Goal: Task Accomplishment & Management: Use online tool/utility

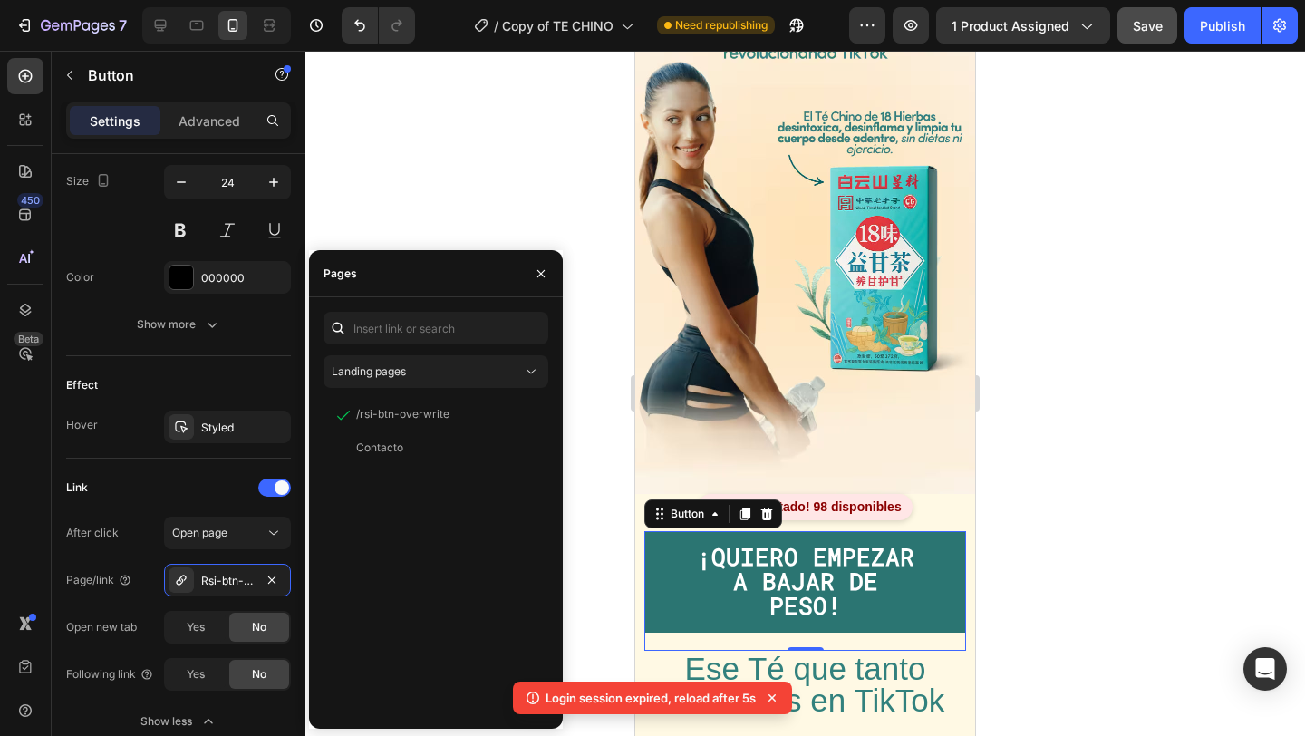
scroll to position [104, 0]
click at [1071, 43] on button "1 product assigned" at bounding box center [1023, 25] width 174 height 36
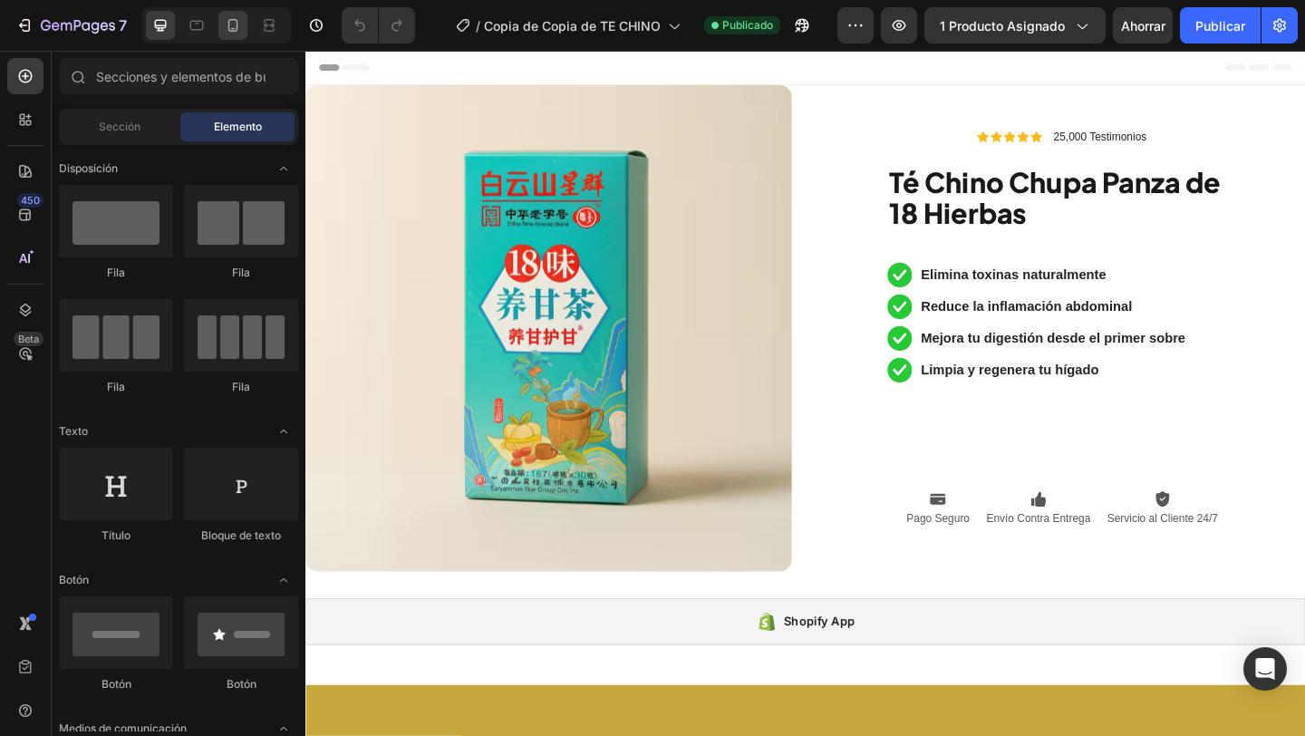
click at [237, 24] on icon at bounding box center [233, 25] width 18 height 18
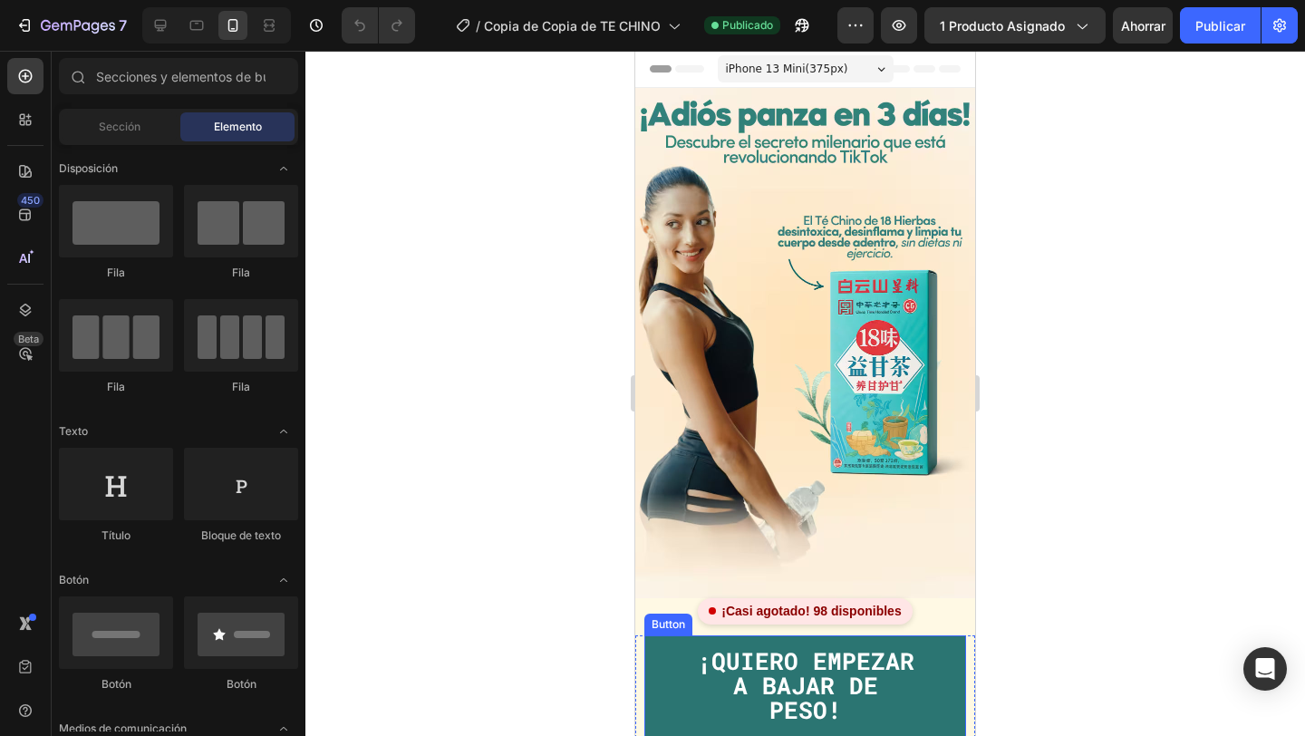
click at [679, 652] on button "¡QUIERO EMPEZAR A BAJAR DE PESO!" at bounding box center [805, 685] width 322 height 101
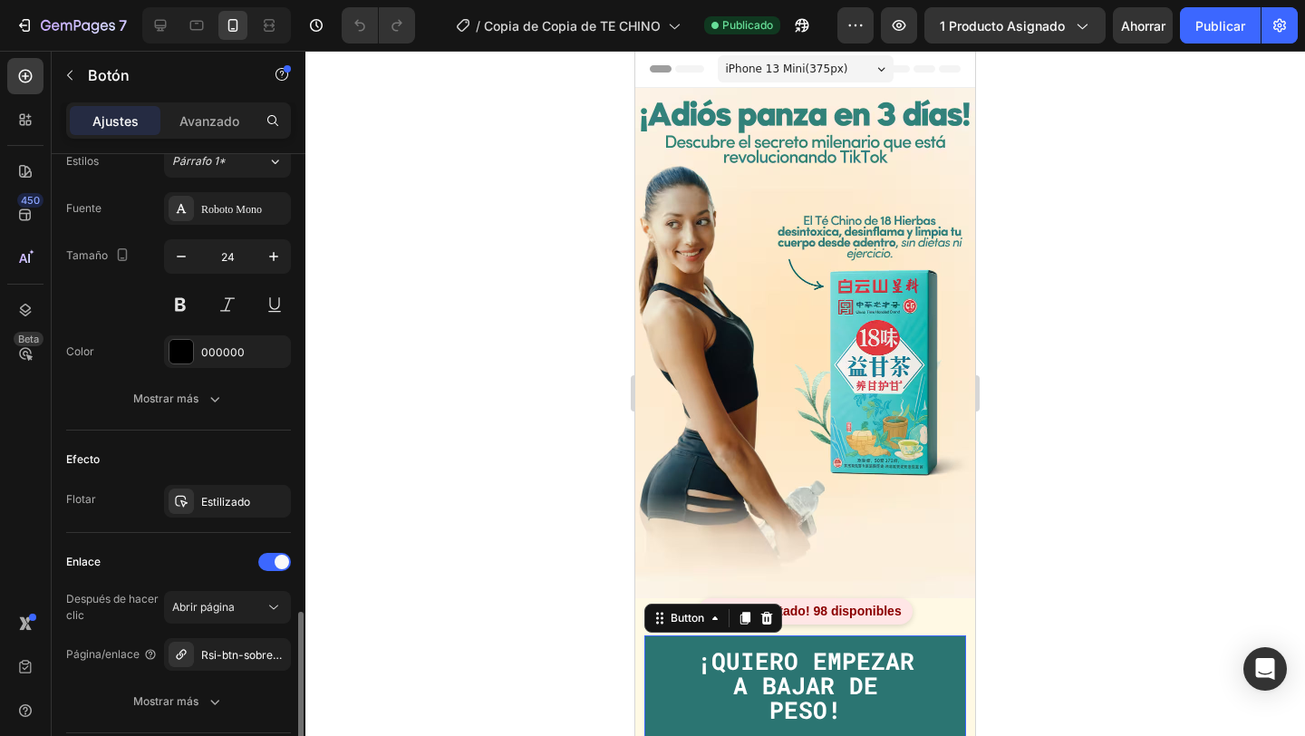
scroll to position [807, 0]
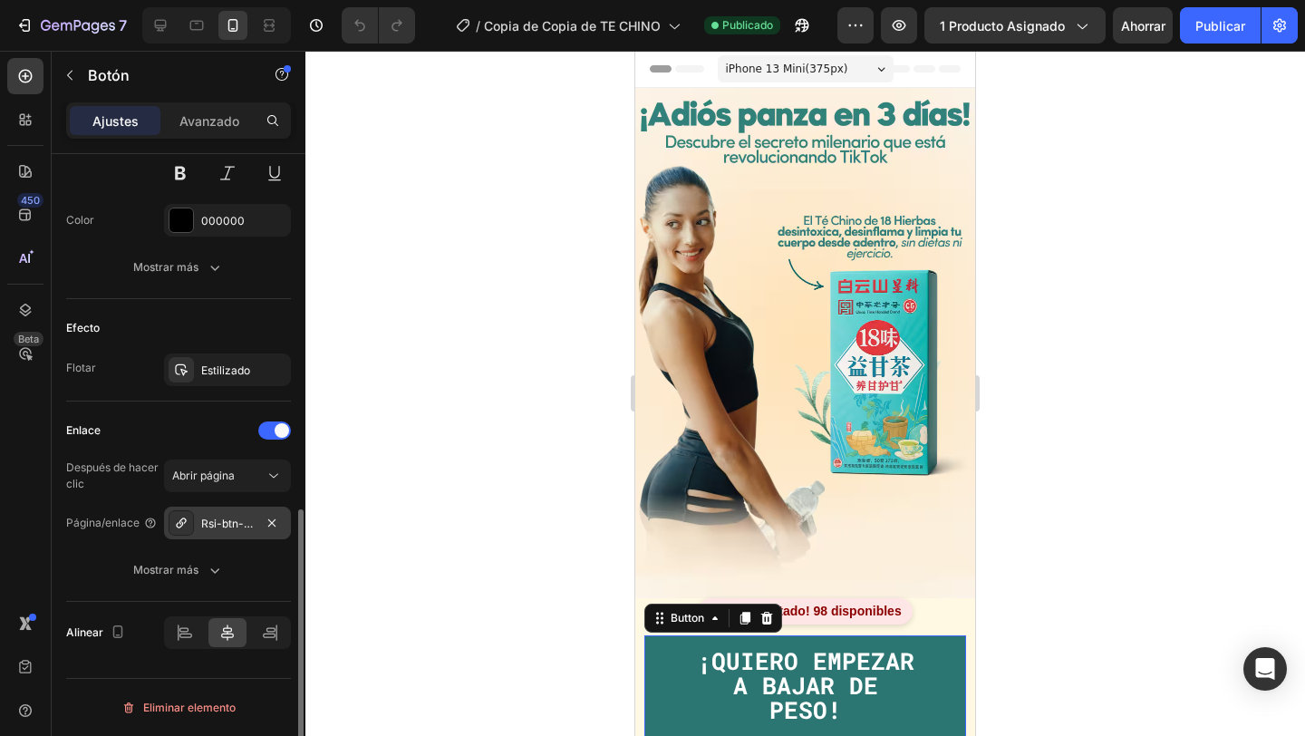
click at [217, 533] on div "Rsi-btn-sobrescribir" at bounding box center [227, 523] width 127 height 33
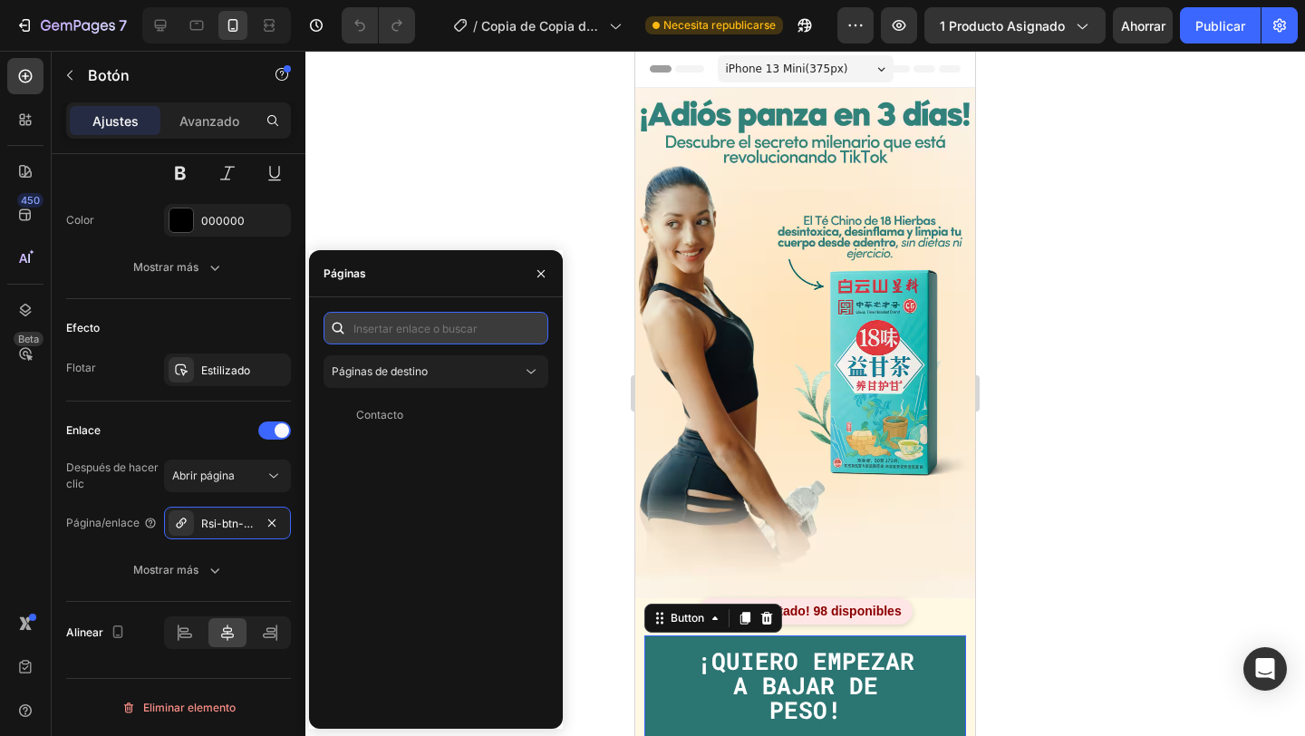
click at [362, 341] on input "text" at bounding box center [436, 328] width 225 height 33
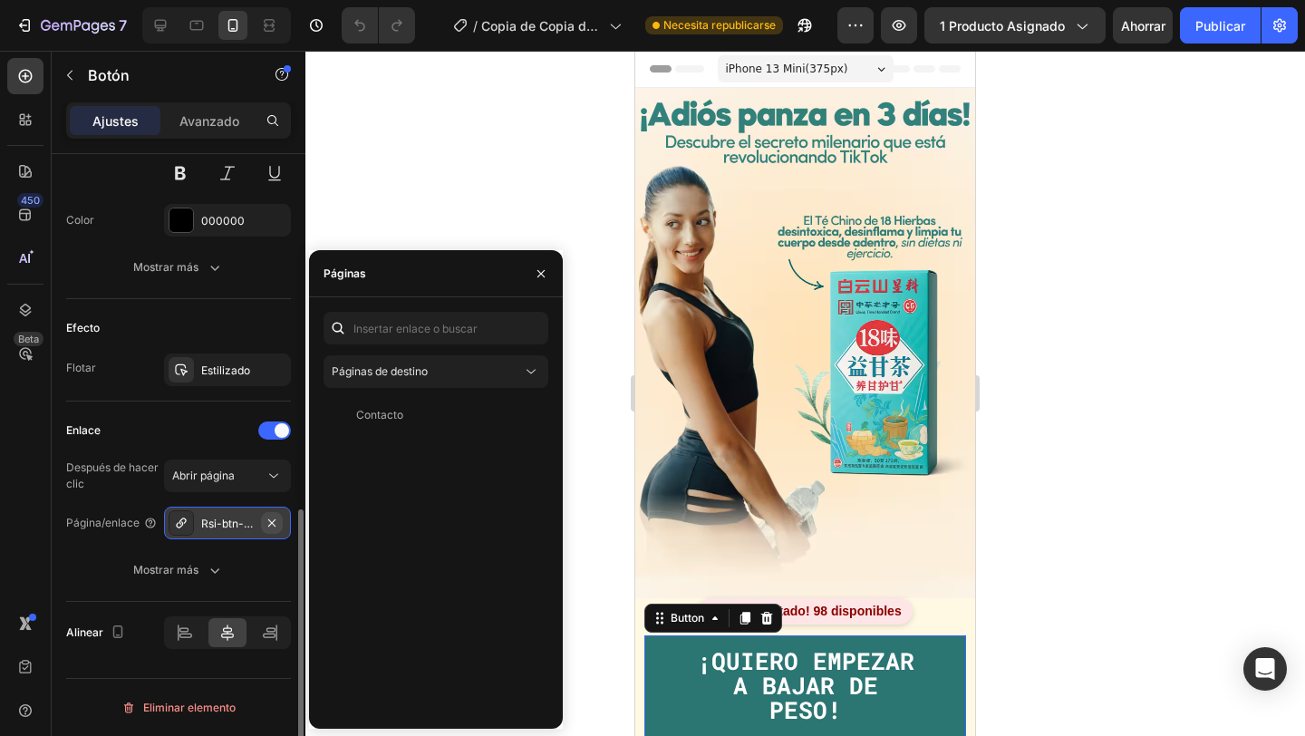
click at [276, 522] on icon "button" at bounding box center [272, 523] width 14 height 14
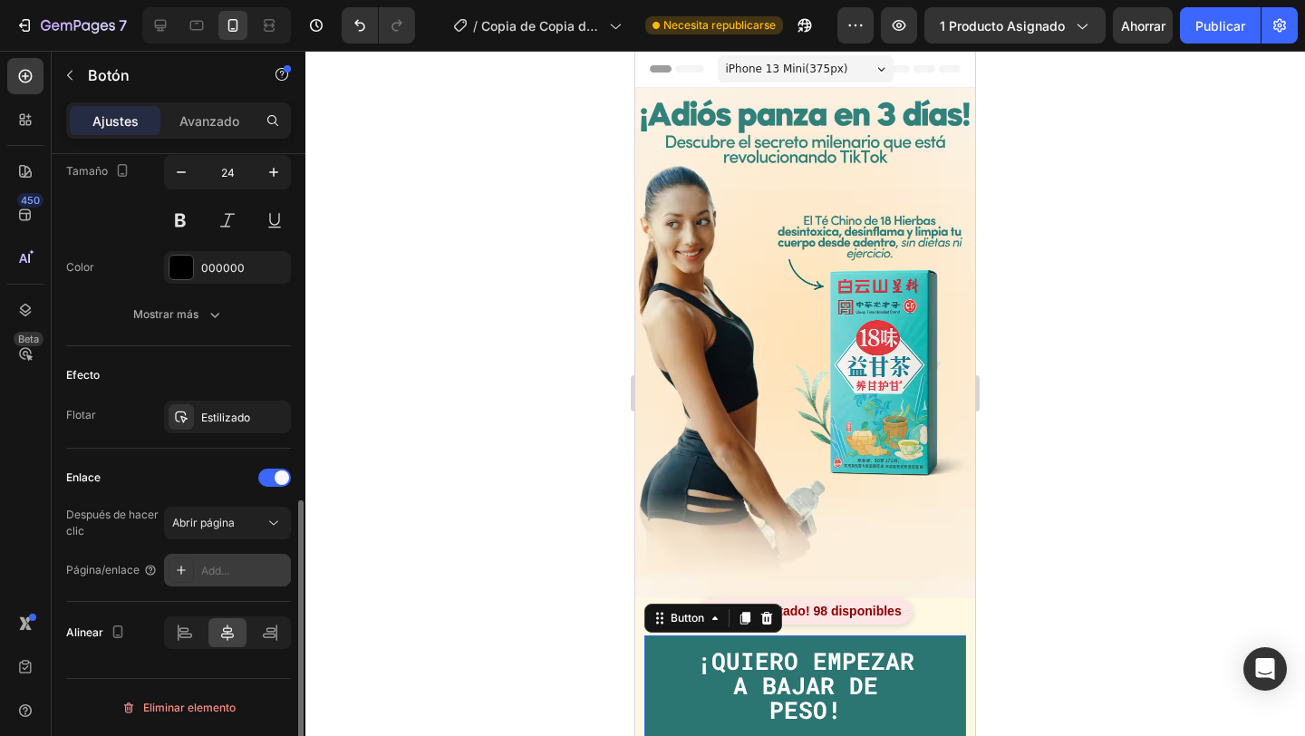
scroll to position [760, 0]
click at [180, 565] on icon at bounding box center [181, 570] width 14 height 14
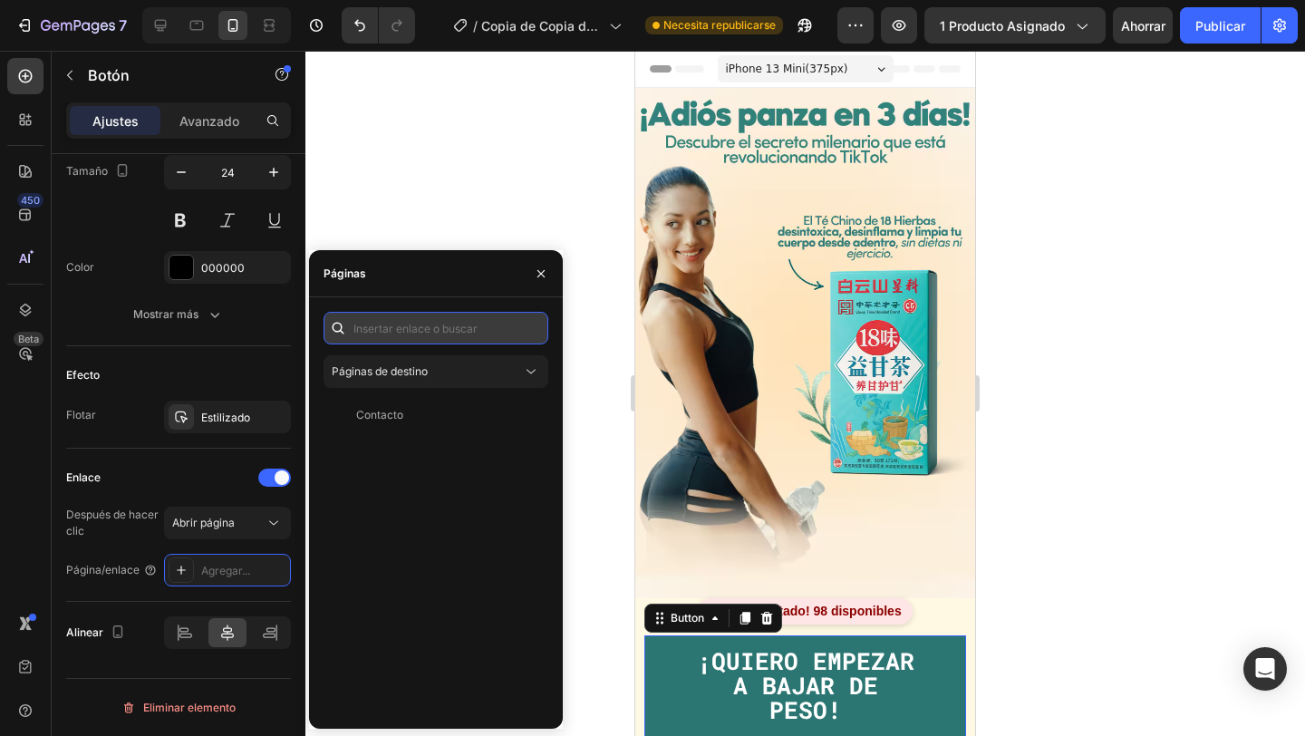
click at [439, 333] on input "text" at bounding box center [436, 328] width 225 height 33
paste input "_rsi-cod-form-is-gempage _rsi-cod-form-gempages-button-overwrite"
type input "_rsi-cod-form-is-gempage _rsi-cod-form-gempages-button-overwrite"
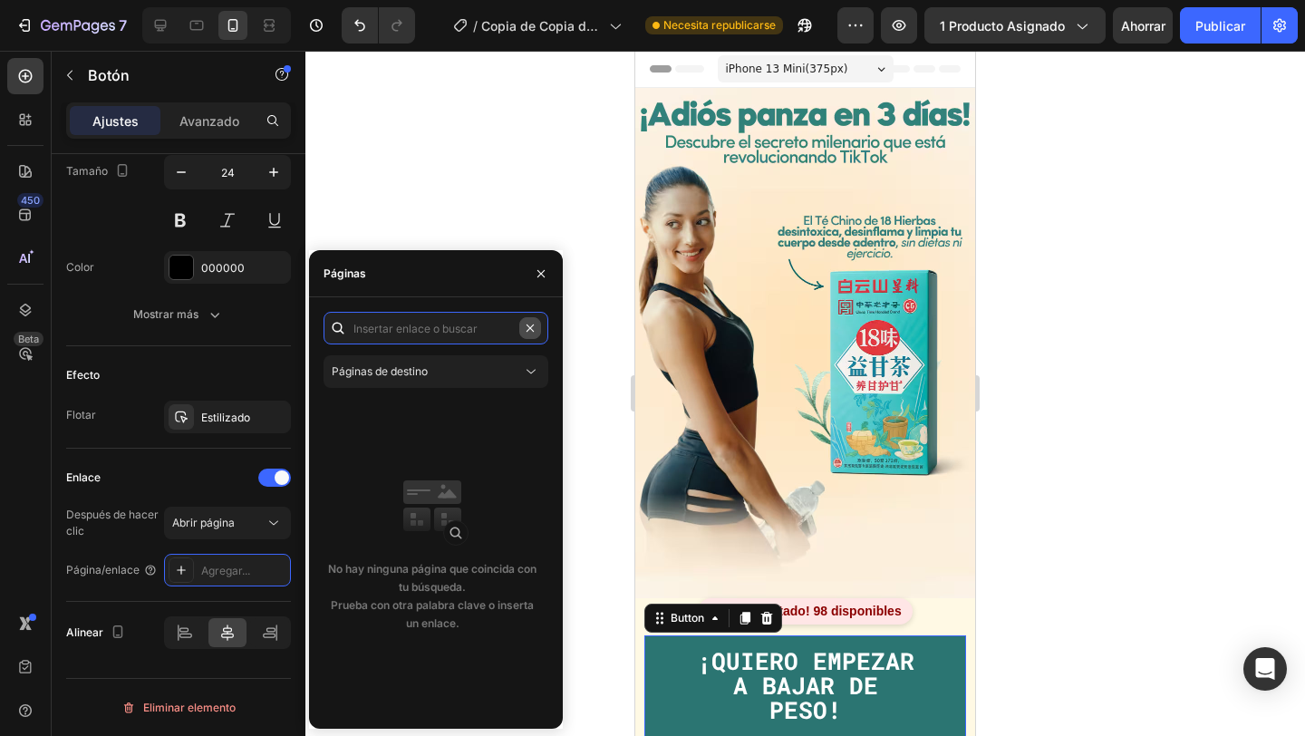
scroll to position [0, 0]
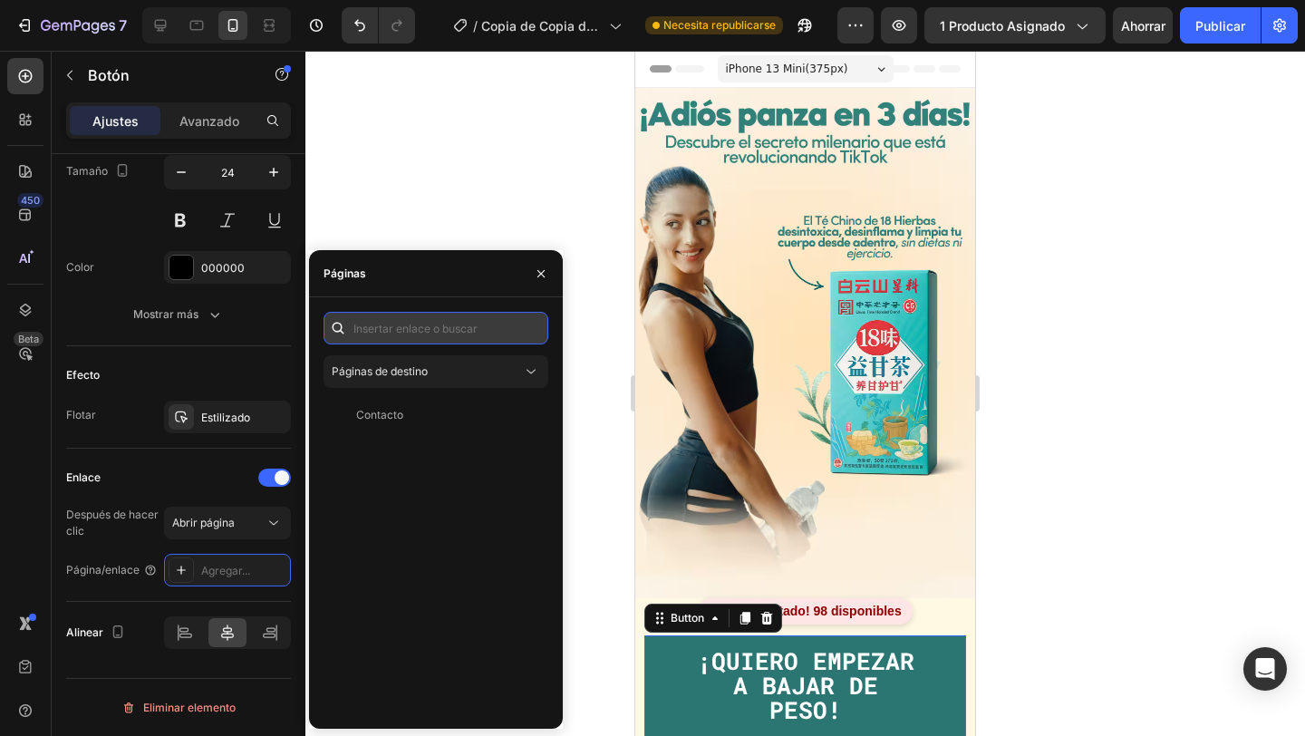
paste input "_rsi-cod-form-is-gempage _rsi-cod-form-gempages-button-overwrite"
click at [362, 328] on input "_rsi-cod-form-is-gempage _rsi-cod-form-gempages-button-overwrite" at bounding box center [436, 328] width 225 height 33
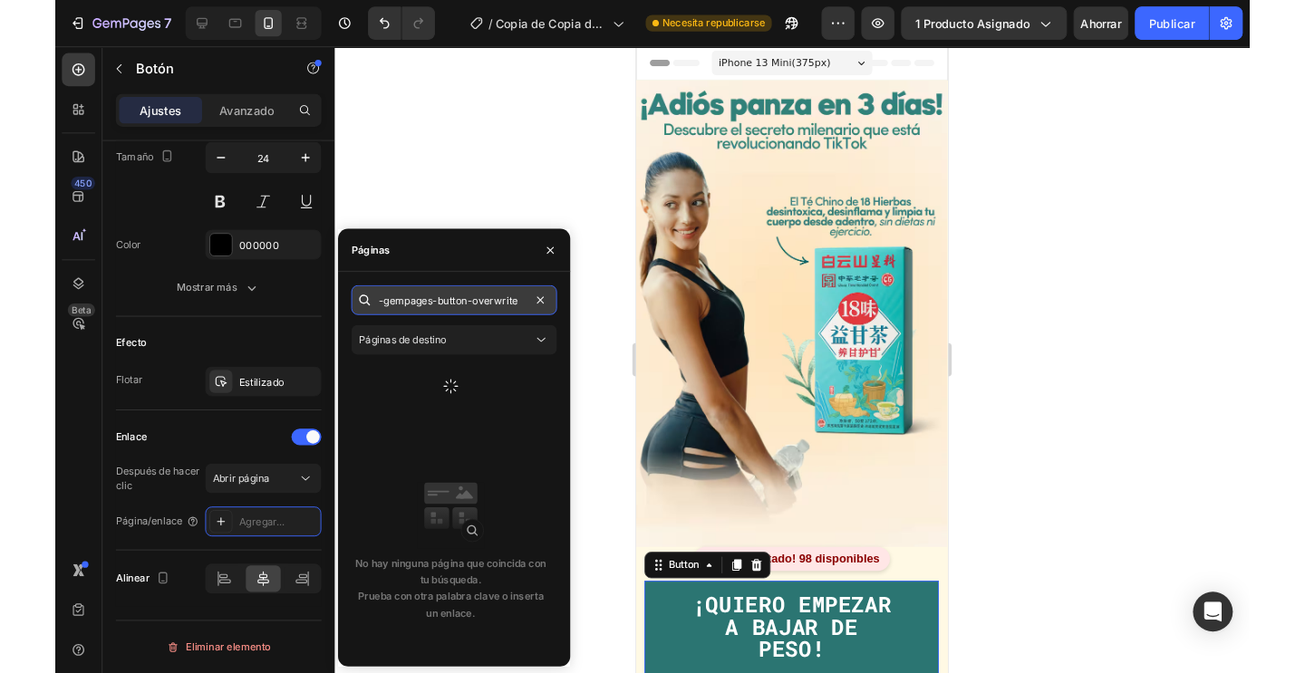
scroll to position [0, 0]
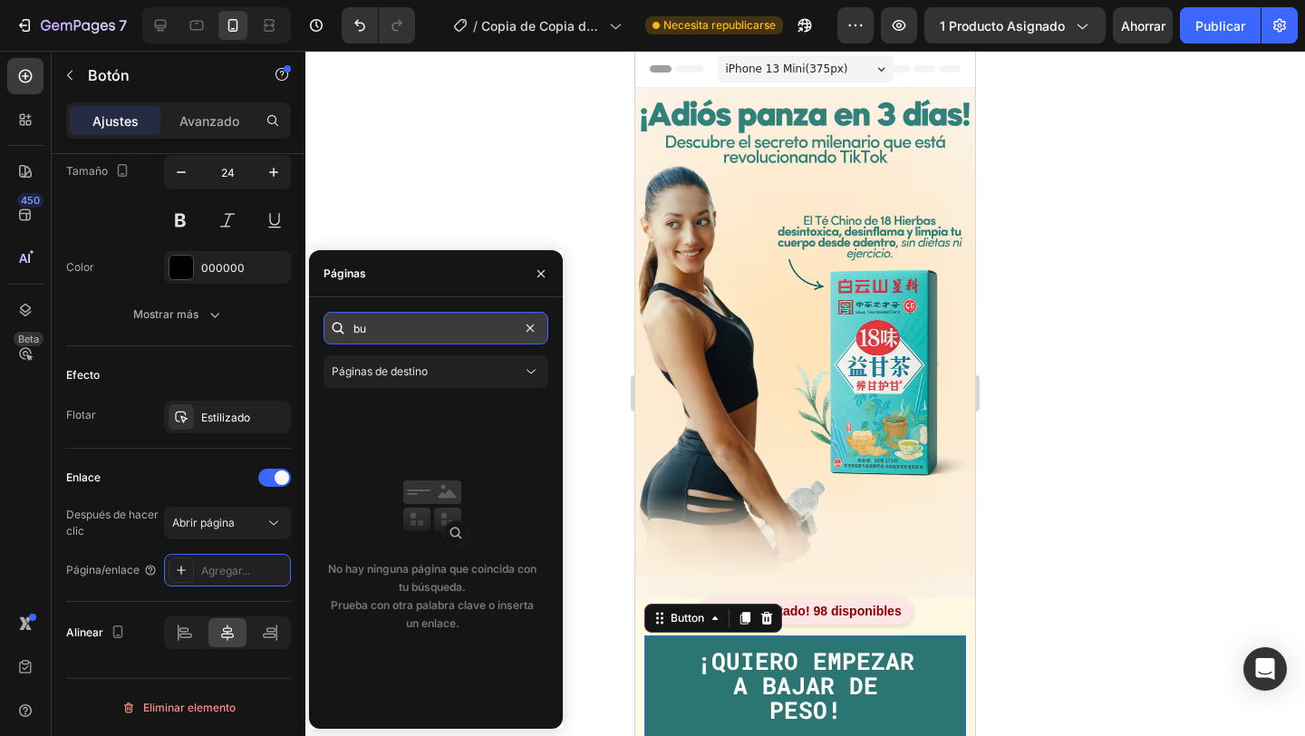
type input "b"
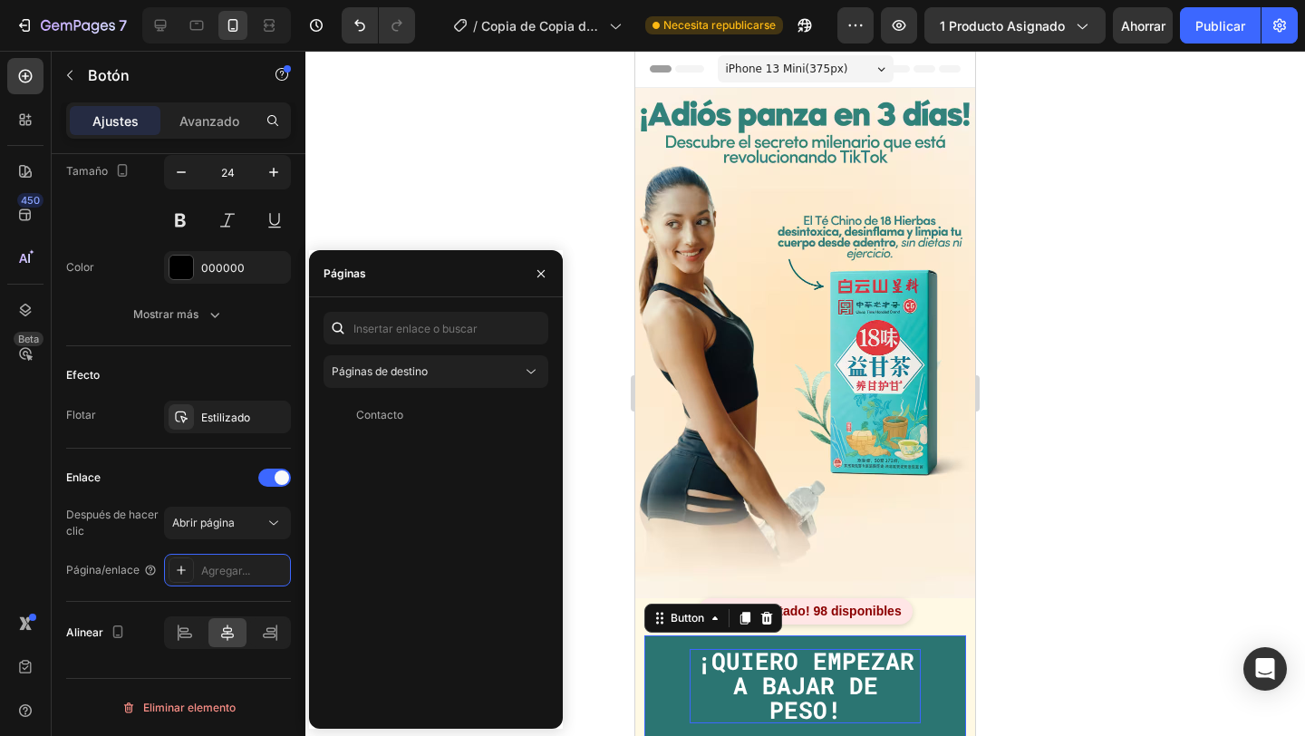
click at [706, 674] on strong "¡QUIERO EMPEZAR A BAJAR DE PESO!" at bounding box center [805, 685] width 217 height 81
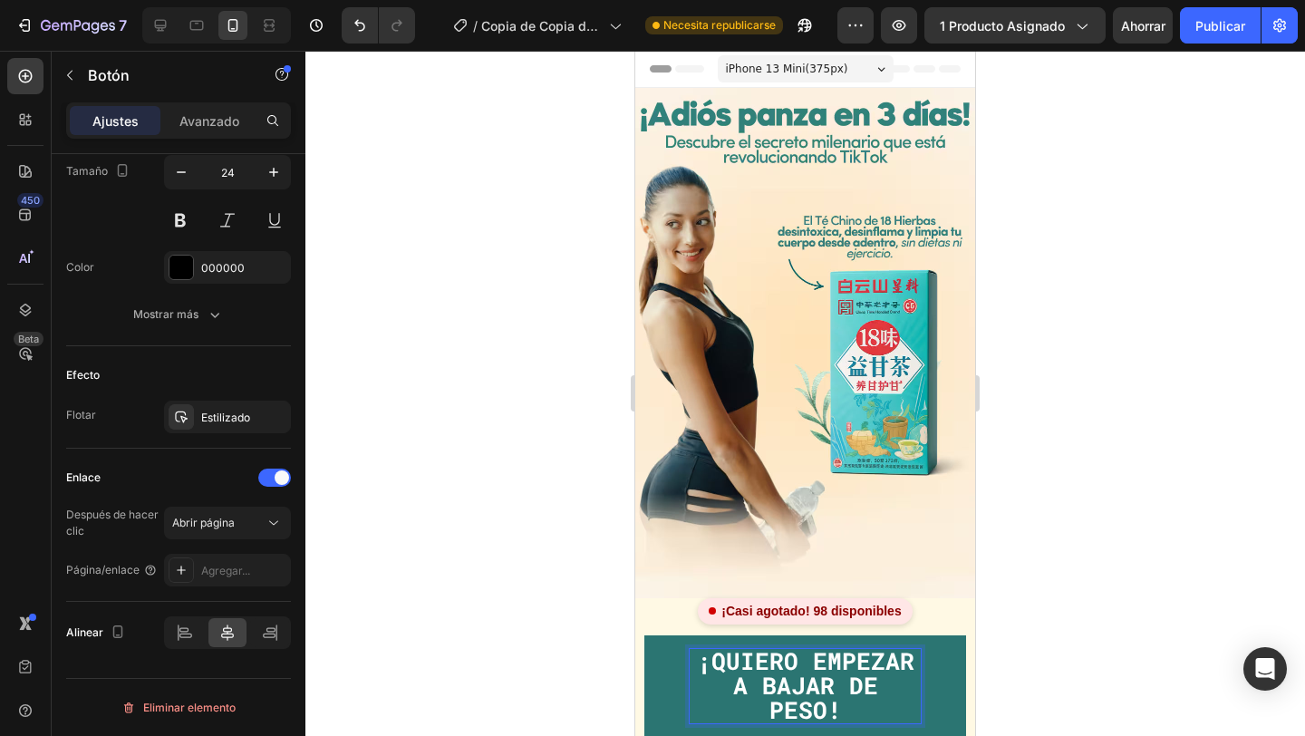
click at [682, 675] on button "¡QUIERO EMPEZAR A BAJAR DE PESO!" at bounding box center [805, 685] width 322 height 101
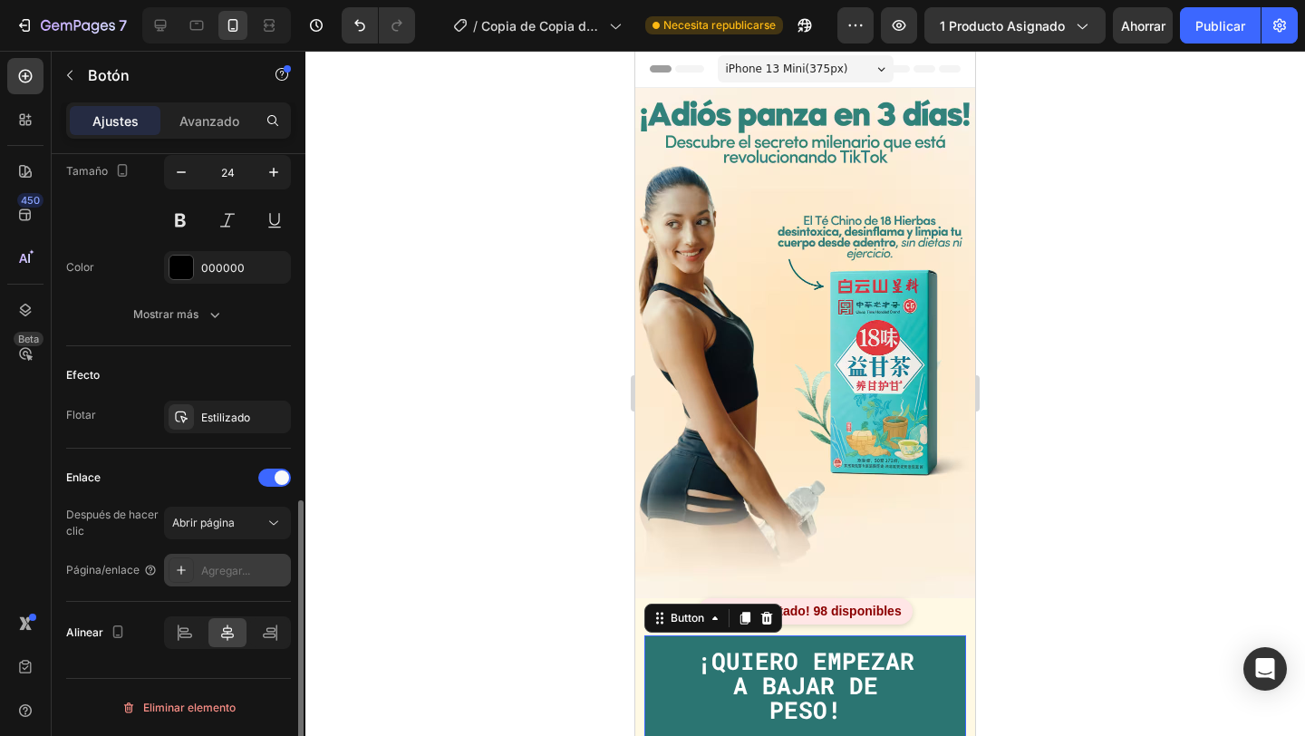
click at [216, 566] on font "Agregar..." at bounding box center [225, 571] width 49 height 14
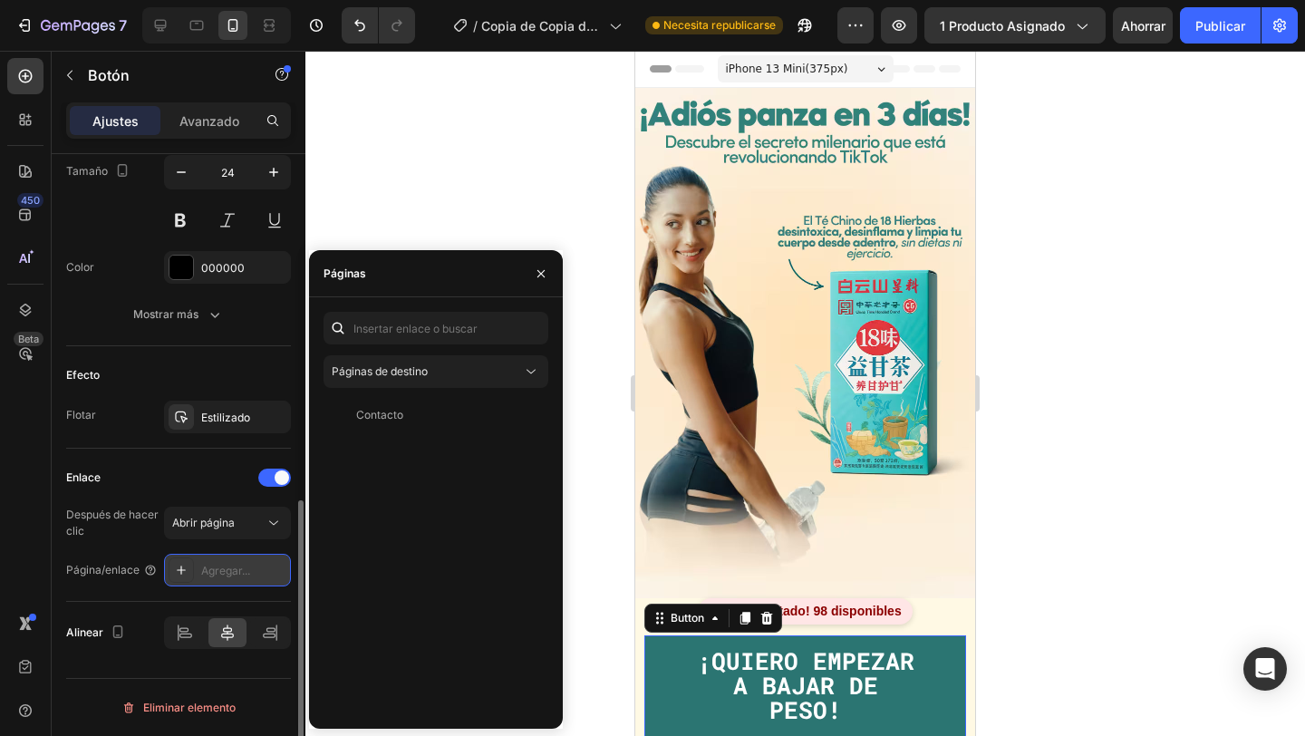
click at [176, 575] on icon at bounding box center [181, 570] width 14 height 14
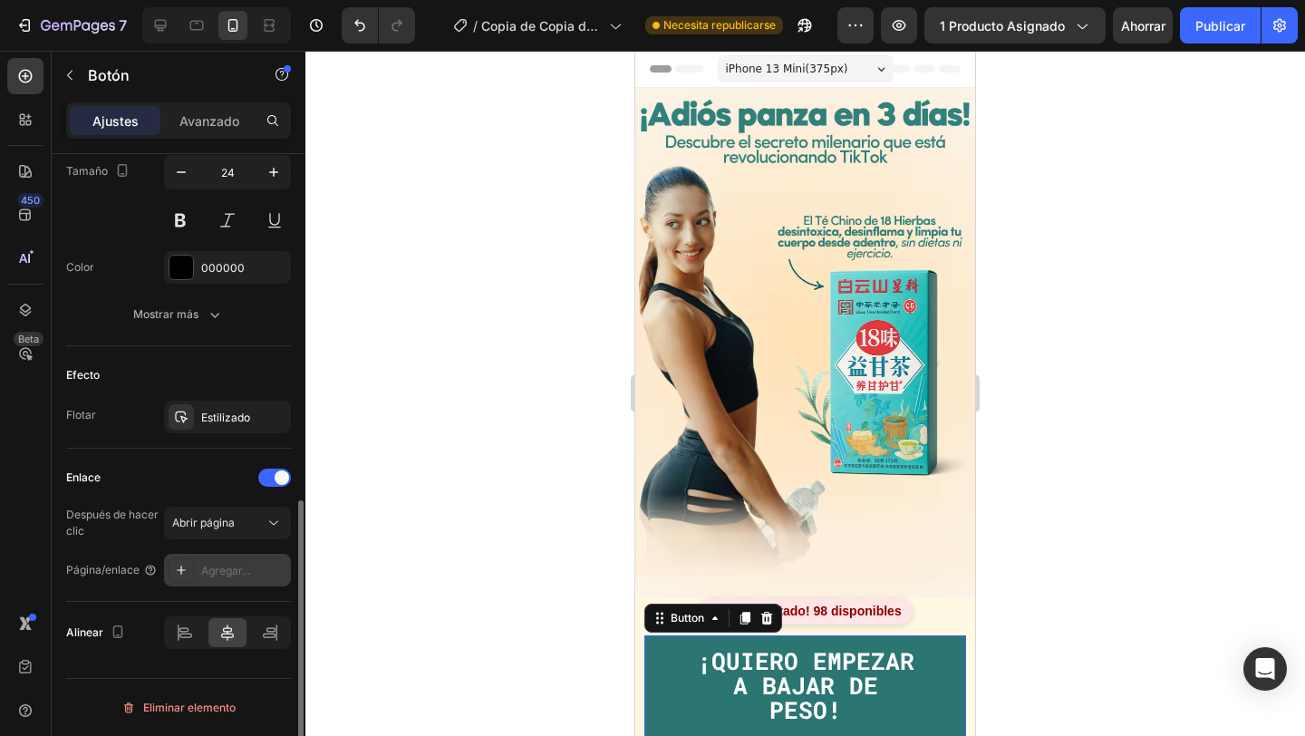
click at [176, 575] on icon at bounding box center [181, 570] width 14 height 14
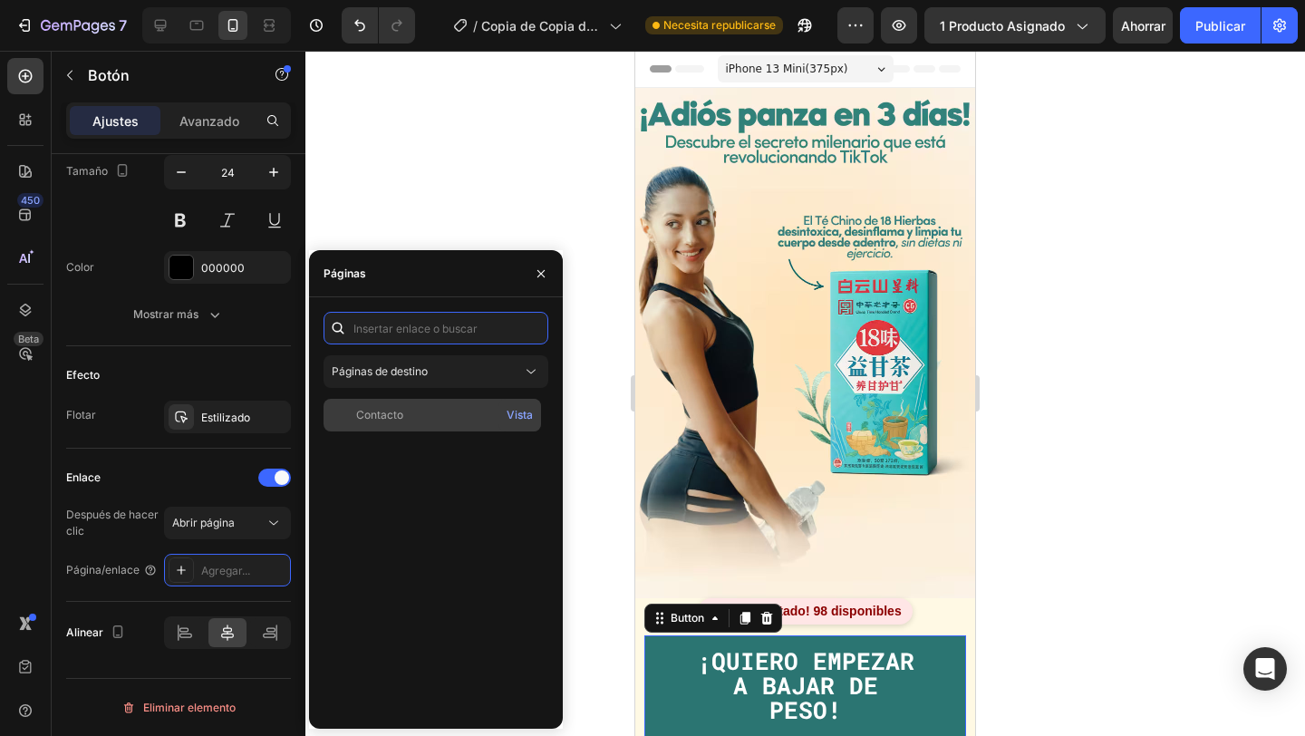
paste input "/rsi-btn-overwrite"
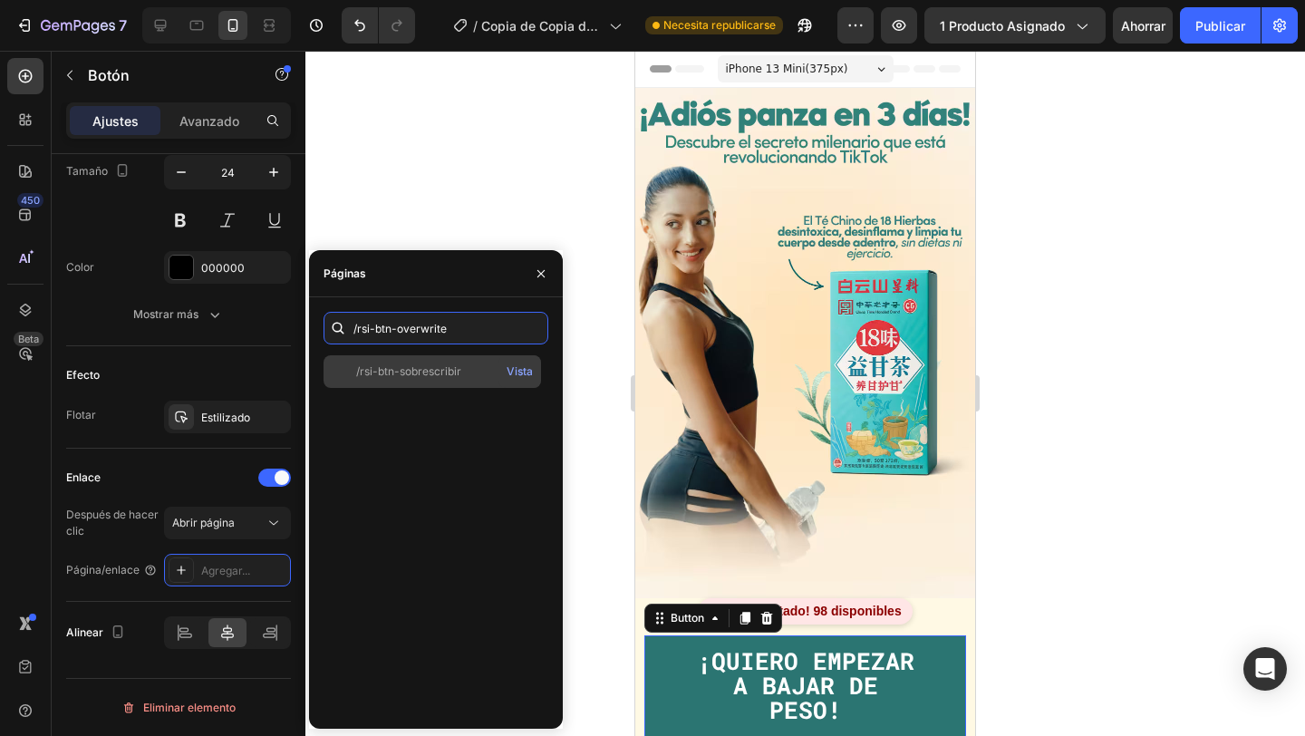
type input "/rsi-btn-overwrite"
click at [446, 369] on font "/rsi-btn-sobrescribir" at bounding box center [408, 371] width 105 height 14
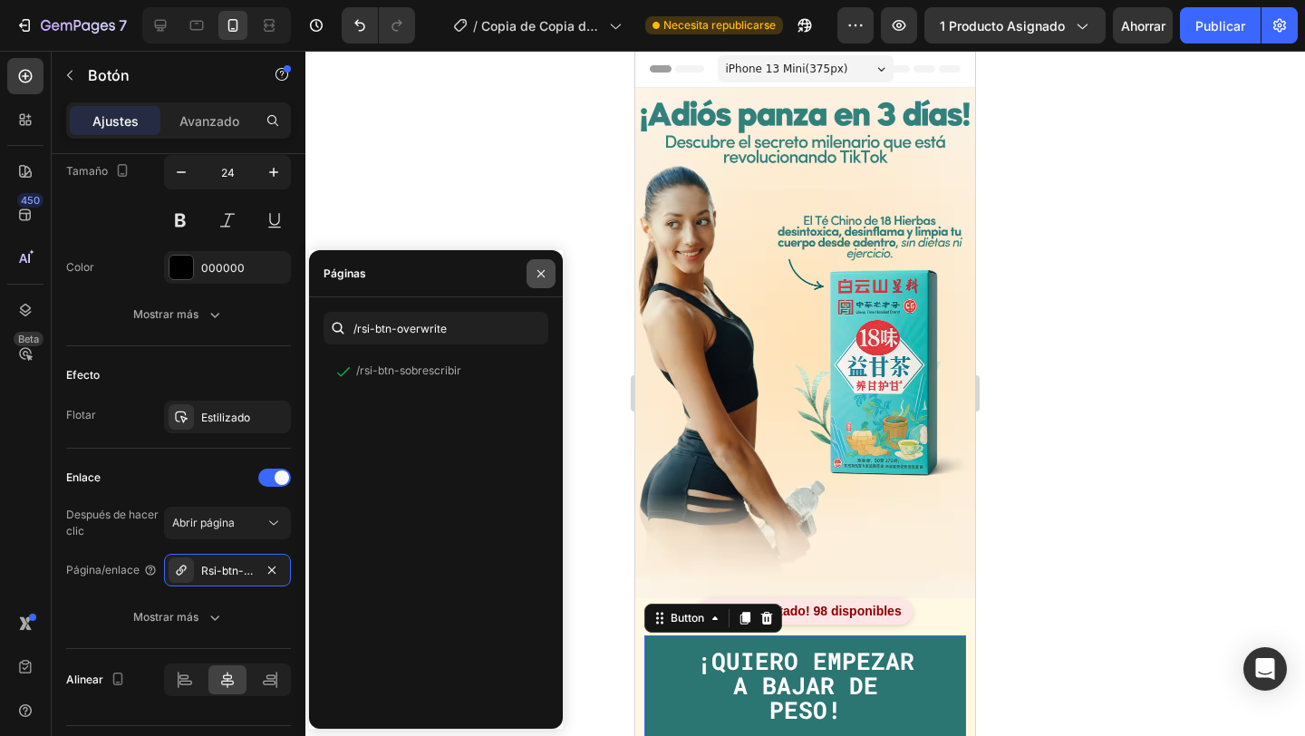
click at [541, 273] on icon "button" at bounding box center [540, 272] width 7 height 7
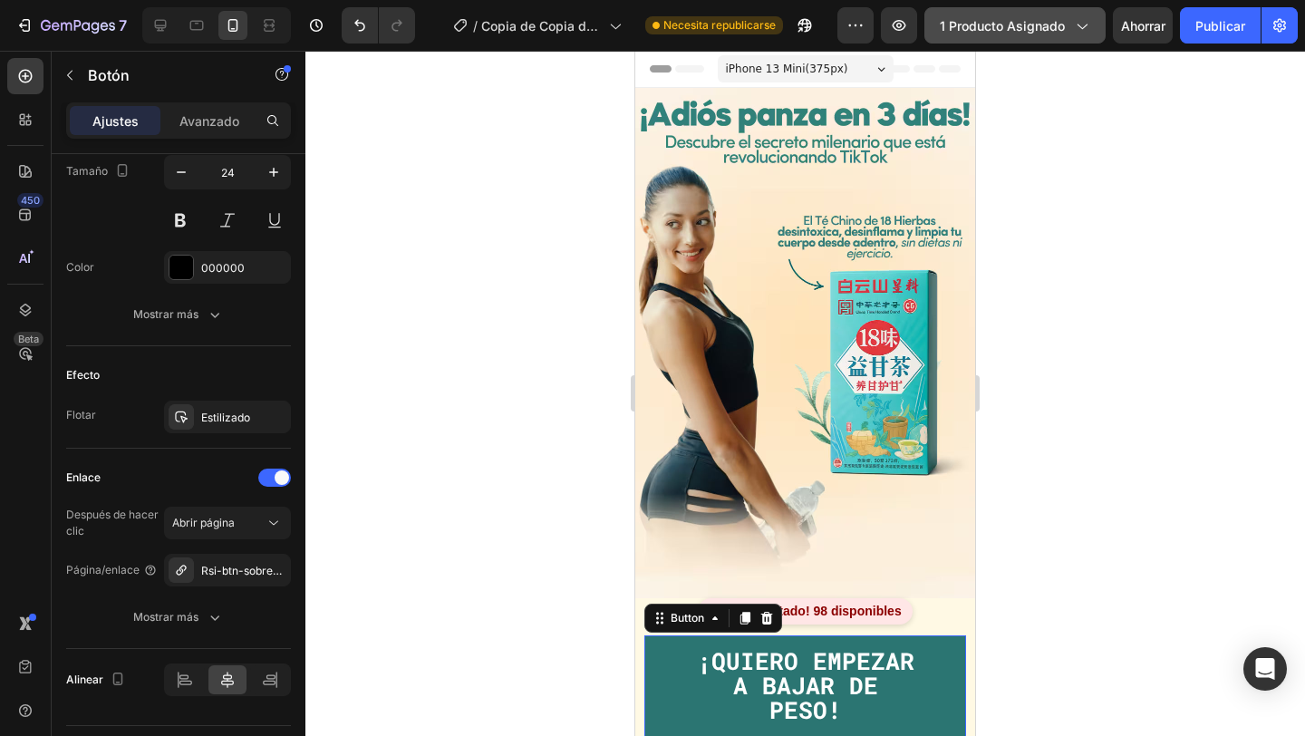
click at [1035, 34] on span "1 producto asignado" at bounding box center [1002, 25] width 125 height 19
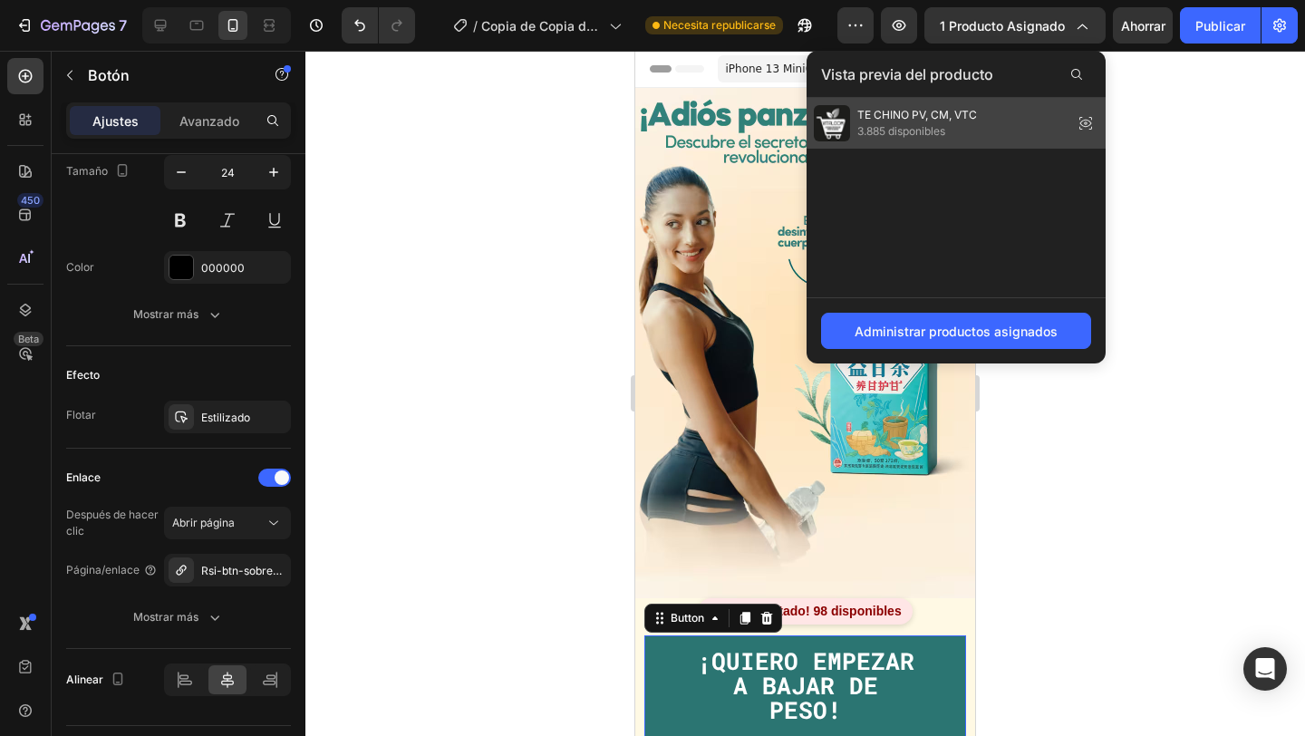
click at [920, 113] on font "TE CHINO PV, CM, VTC" at bounding box center [917, 115] width 120 height 14
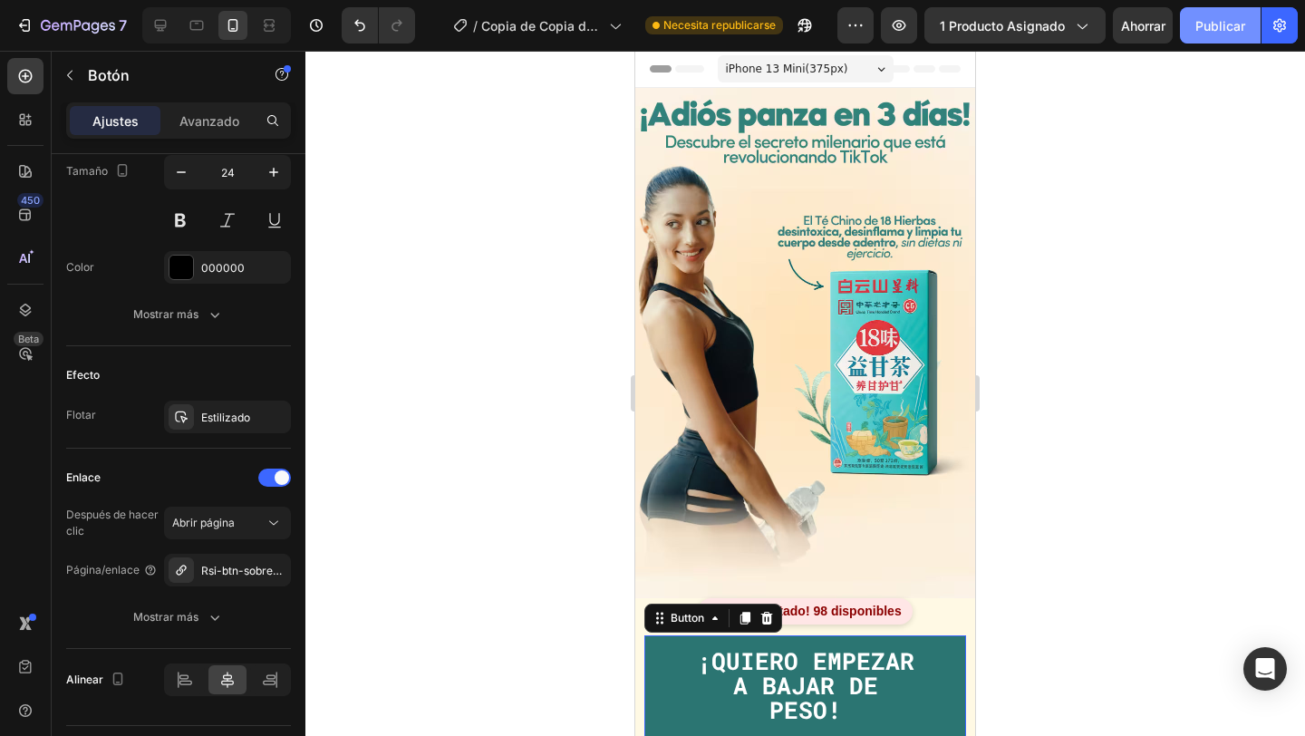
click at [1223, 29] on font "Publicar" at bounding box center [1220, 25] width 50 height 15
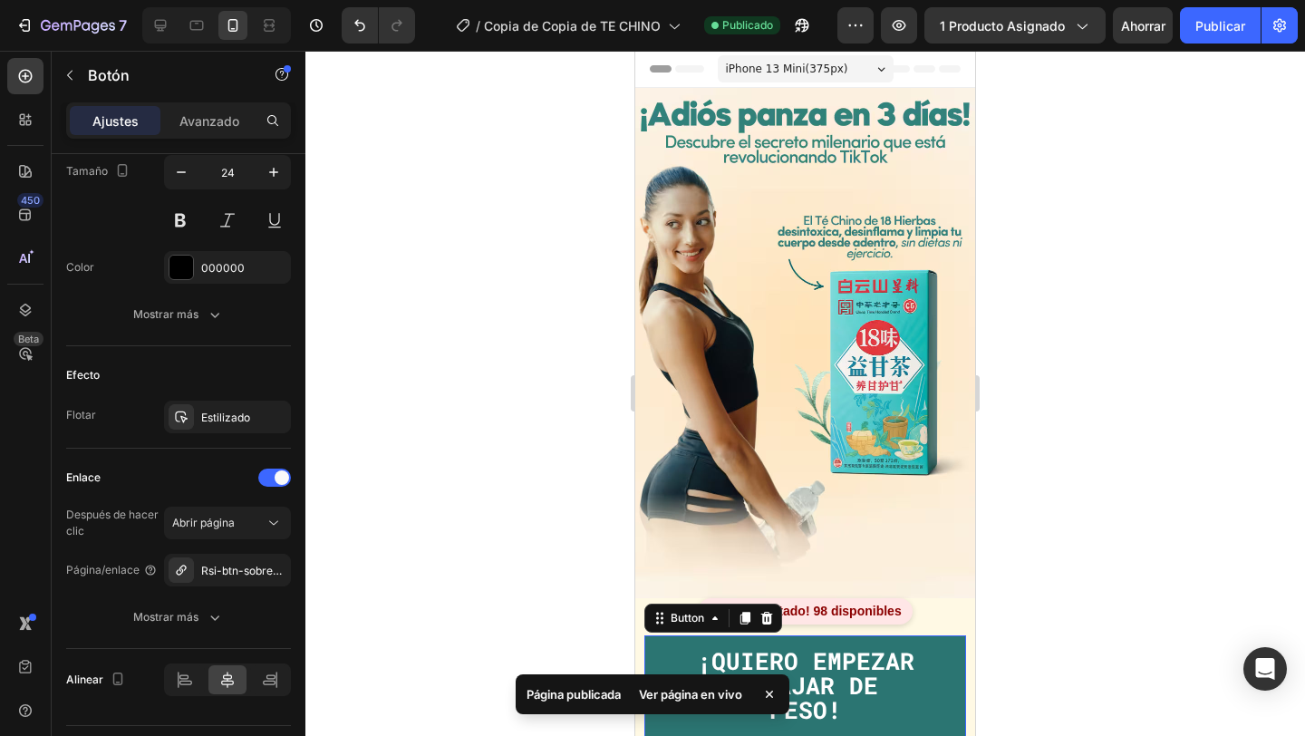
click at [701, 699] on font "Ver página en vivo" at bounding box center [690, 694] width 103 height 14
